Goal: Use online tool/utility: Utilize a website feature to perform a specific function

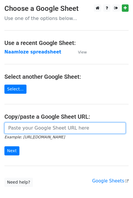
click at [33, 132] on input "url" at bounding box center [64, 128] width 121 height 11
paste input "[URL][DOMAIN_NAME]"
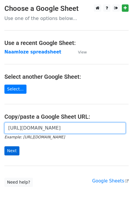
type input "[URL][DOMAIN_NAME]"
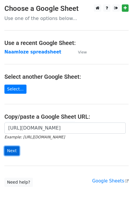
click at [10, 150] on input "Next" at bounding box center [11, 151] width 15 height 9
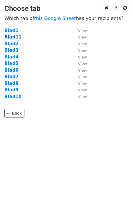
click at [16, 37] on strong "Blad11" at bounding box center [12, 36] width 17 height 5
